Goal: Find specific page/section: Find specific page/section

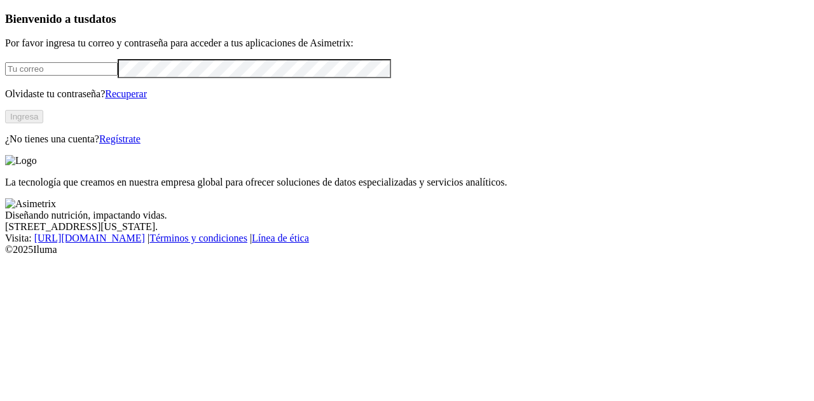
type input "[EMAIL_ADDRESS][PERSON_NAME][DOMAIN_NAME]"
click at [43, 123] on button "Ingresa" at bounding box center [24, 116] width 38 height 13
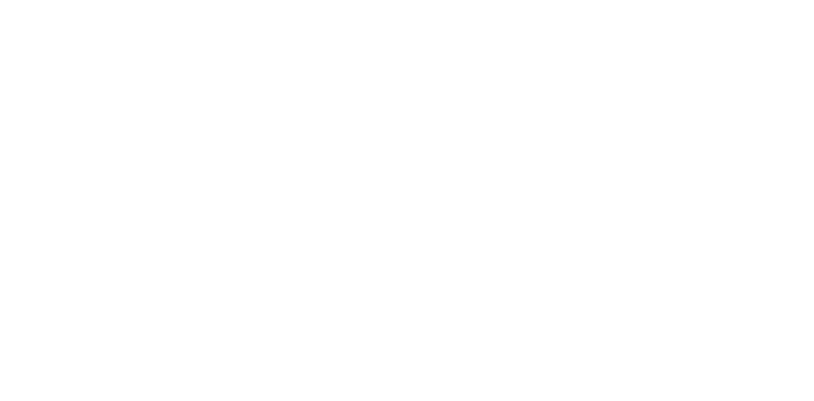
click at [31, 240] on icon at bounding box center [24, 259] width 39 height 39
